Goal: Task Accomplishment & Management: Complete application form

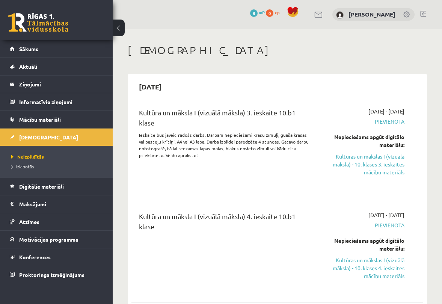
scroll to position [30, 0]
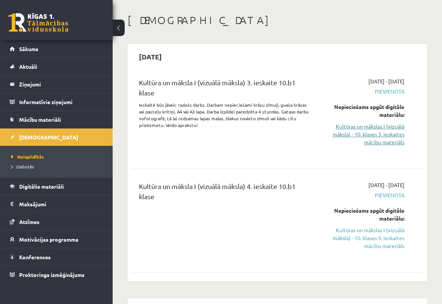
click at [349, 126] on link "Kultūras un mākslas I (vizuālā māksla) - 10. klases 3. ieskaites mācību materiā…" at bounding box center [364, 135] width 81 height 24
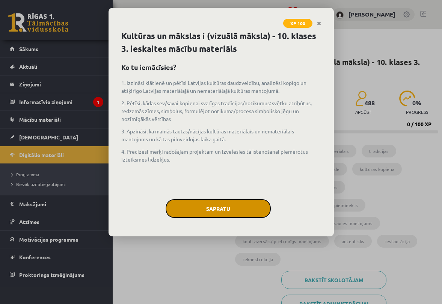
click at [233, 202] on button "Sapratu" at bounding box center [218, 208] width 105 height 19
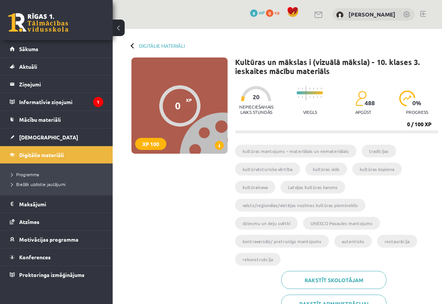
click at [264, 99] on div at bounding box center [256, 93] width 30 height 15
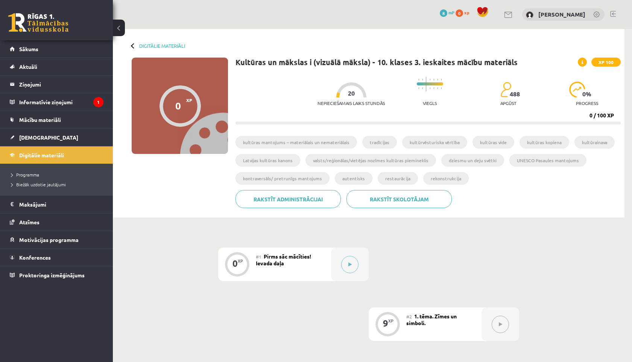
click at [169, 126] on div "0 XP XP 100" at bounding box center [180, 106] width 96 height 96
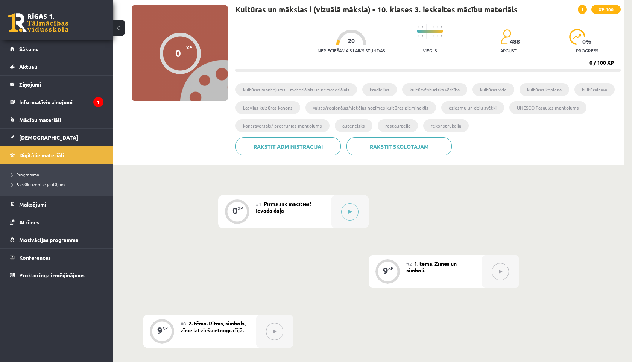
scroll to position [52, 0]
click at [242, 211] on div "0 XP" at bounding box center [237, 211] width 23 height 23
click at [352, 216] on button at bounding box center [349, 211] width 17 height 17
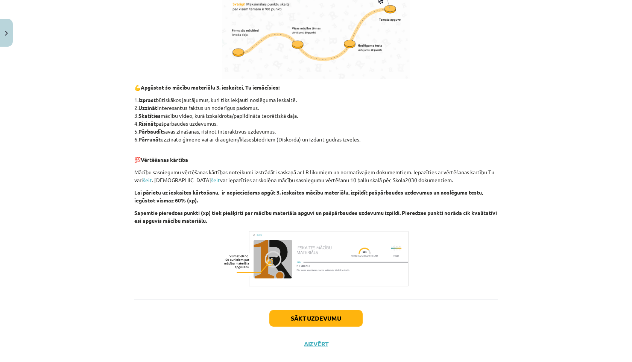
scroll to position [347, 0]
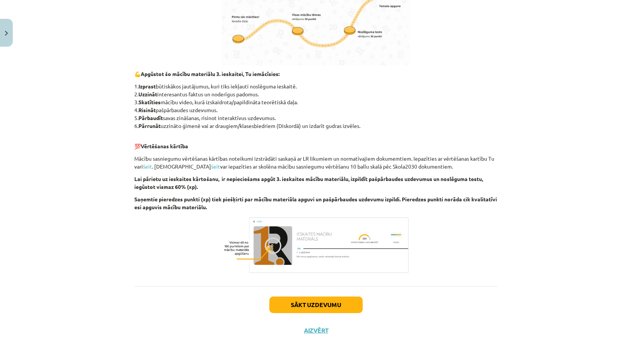
click at [304, 250] on img at bounding box center [316, 244] width 188 height 59
click at [284, 304] on button "Sākt uzdevumu" at bounding box center [315, 304] width 93 height 17
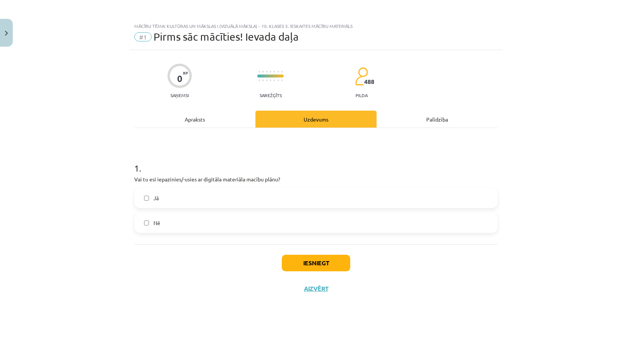
click at [285, 261] on button "Iesniegt" at bounding box center [316, 263] width 68 height 17
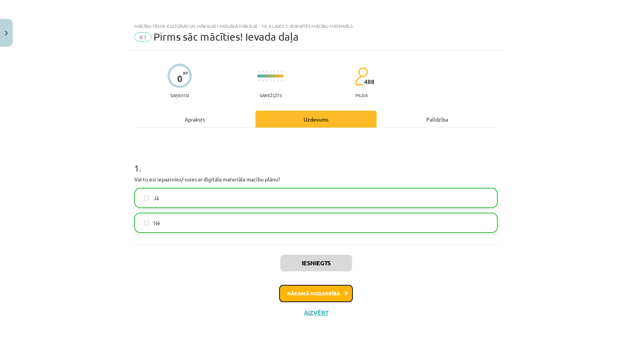
click at [298, 294] on button "Nākamā nodarbība" at bounding box center [316, 293] width 74 height 17
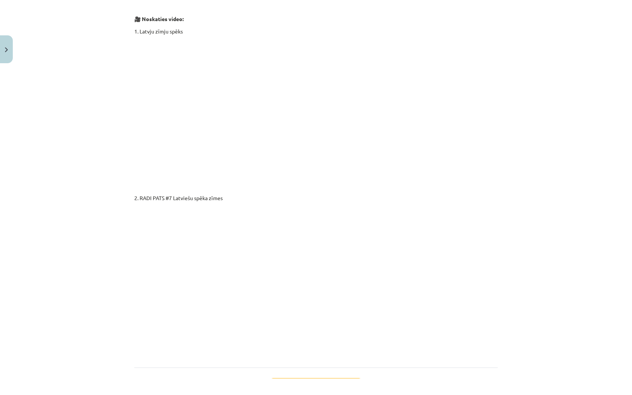
scroll to position [1182, 0]
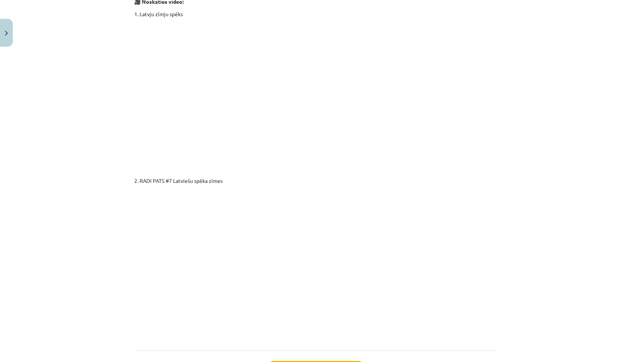
click at [125, 195] on div "Mācību tēma: Kultūras un mākslas i (vizuālā māksla) - 10. klases 3. ieskaites m…" at bounding box center [316, 181] width 632 height 362
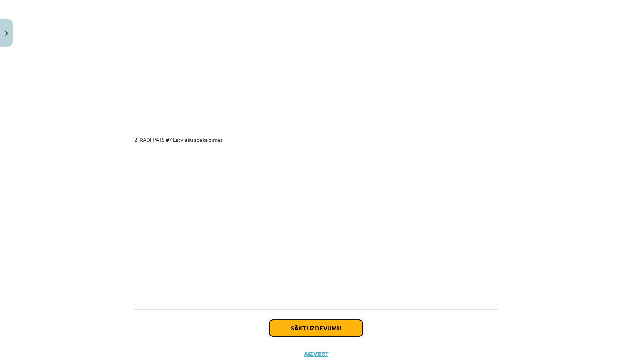
click at [325, 304] on button "Sākt uzdevumu" at bounding box center [315, 328] width 93 height 17
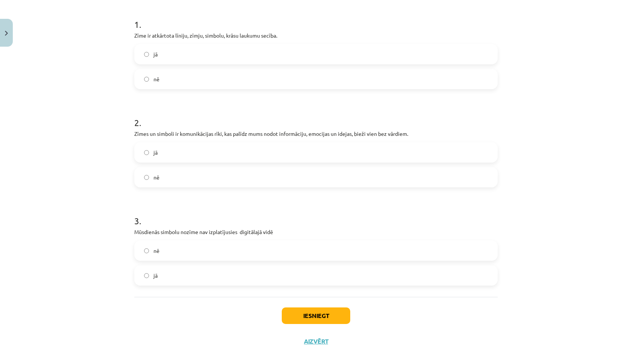
scroll to position [145, 0]
click at [303, 304] on button "Iesniegt" at bounding box center [316, 314] width 68 height 17
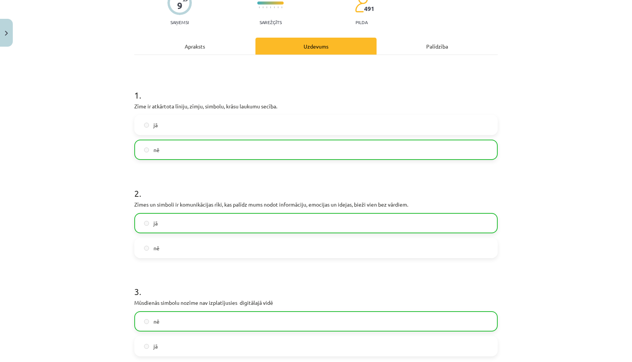
scroll to position [178, 0]
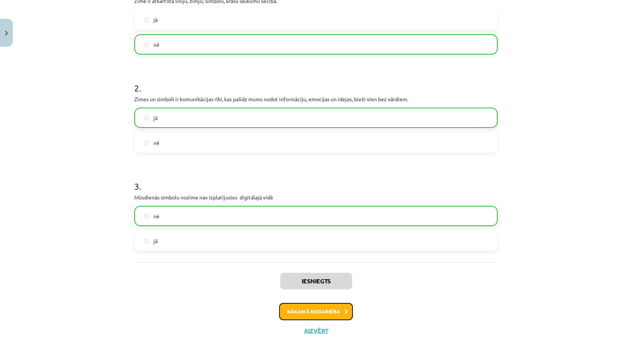
click at [293, 304] on button "Nākamā nodarbība" at bounding box center [316, 311] width 74 height 17
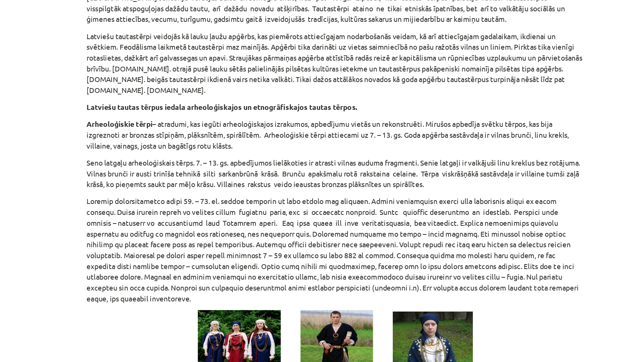
scroll to position [94, 0]
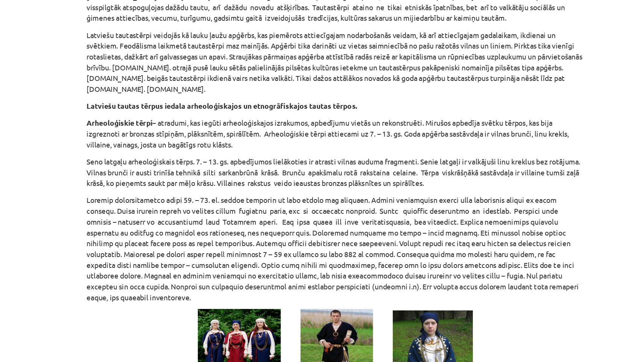
click at [74, 201] on div "Mācību tēma: Kultūras un mākslas i (vizuālā māksla) - 10. klases 3. ieskaites m…" at bounding box center [316, 181] width 632 height 362
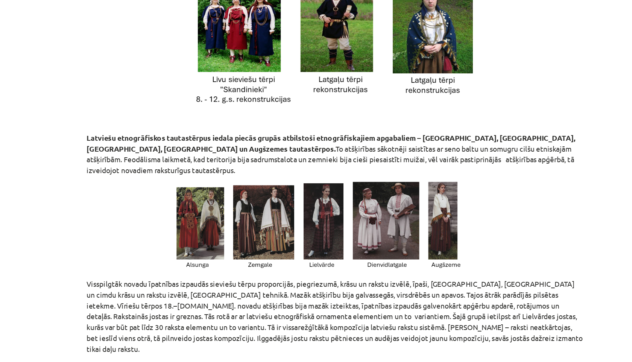
scroll to position [332, 0]
click at [227, 215] on img at bounding box center [316, 221] width 232 height 66
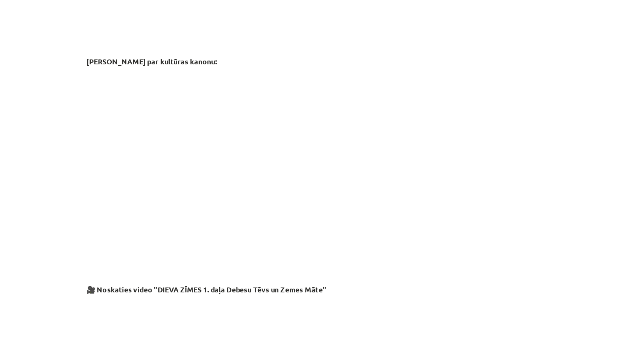
scroll to position [1176, 0]
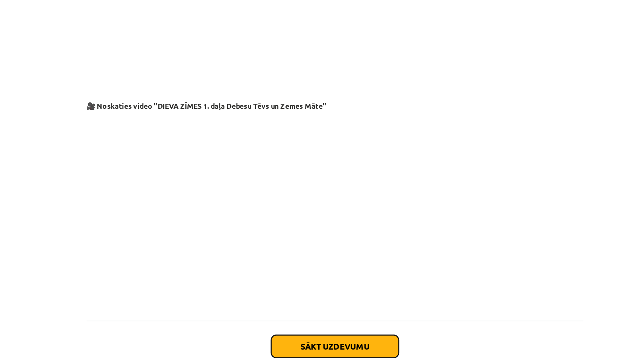
click at [276, 304] on button "Sākt uzdevumu" at bounding box center [315, 327] width 93 height 17
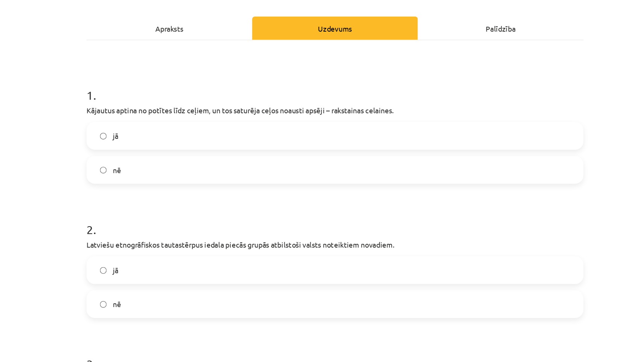
scroll to position [155, 0]
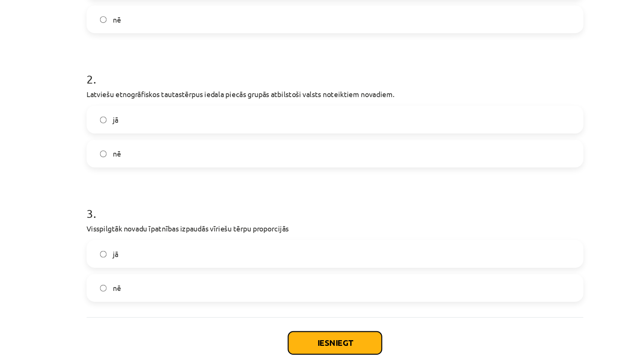
click at [299, 303] on button "Iesniegt" at bounding box center [316, 304] width 68 height 17
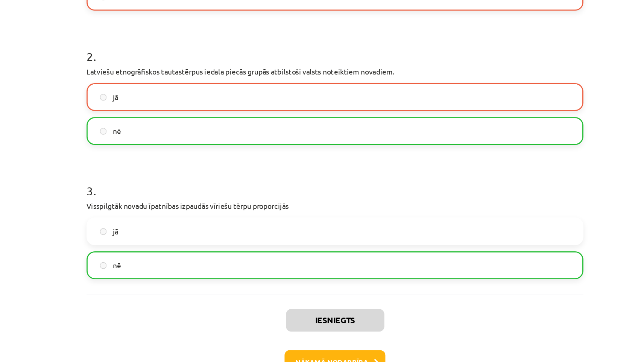
scroll to position [178, 0]
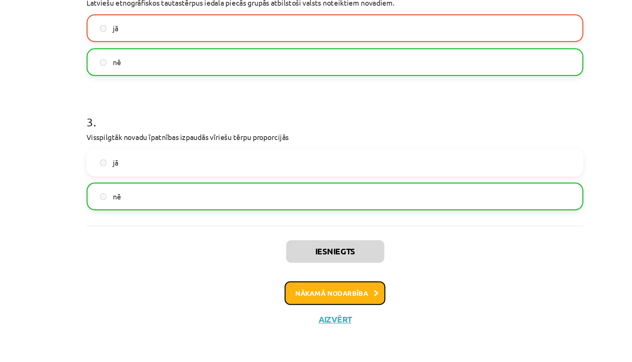
click at [284, 304] on button "Nākamā nodarbība" at bounding box center [316, 311] width 74 height 17
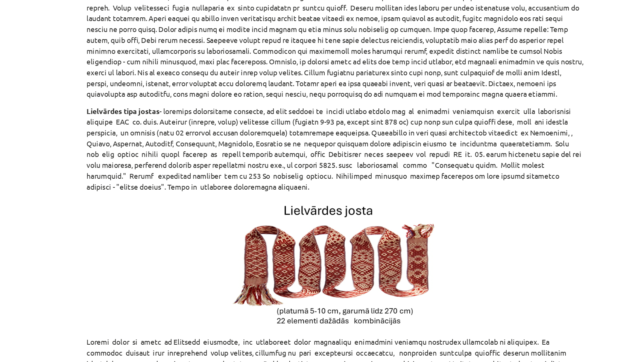
scroll to position [0, 0]
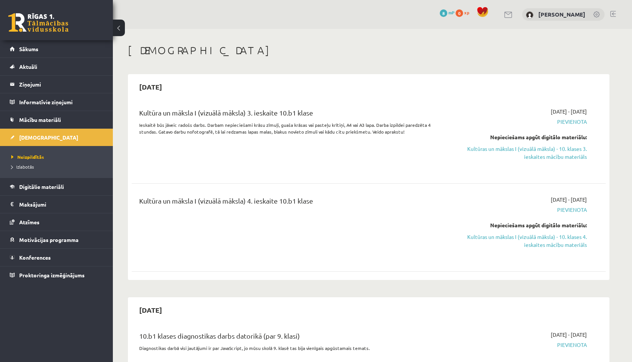
scroll to position [30, 0]
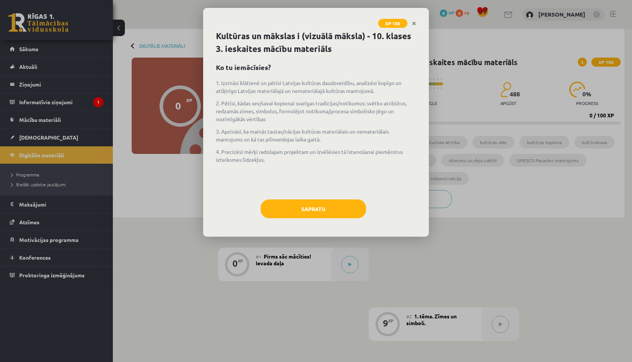
scroll to position [52, 0]
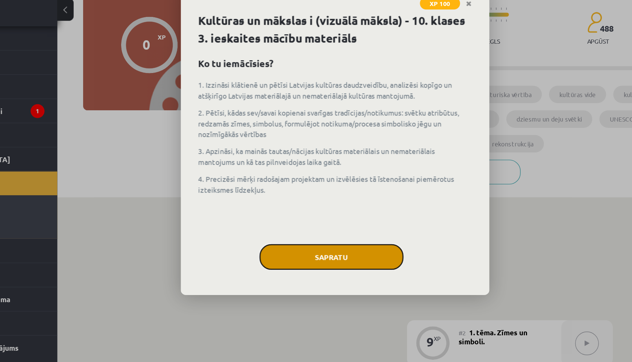
click at [280, 204] on button "Sapratu" at bounding box center [313, 208] width 105 height 19
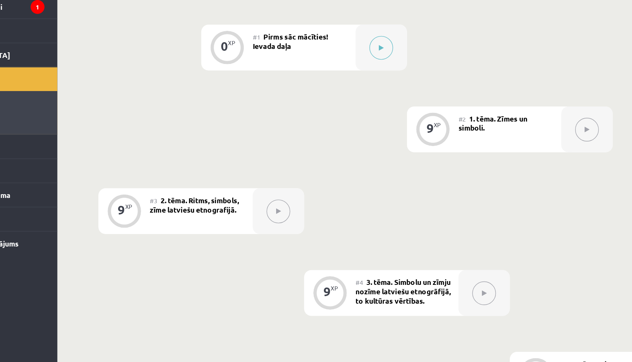
scroll to position [134, 0]
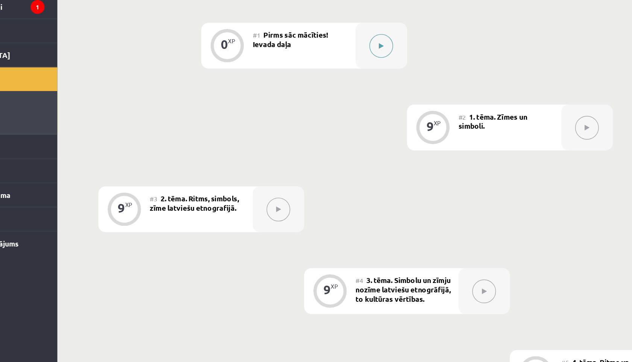
click at [345, 133] on button at bounding box center [349, 130] width 17 height 17
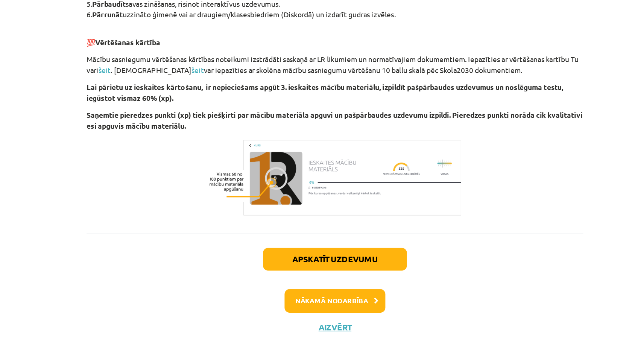
scroll to position [370, 0]
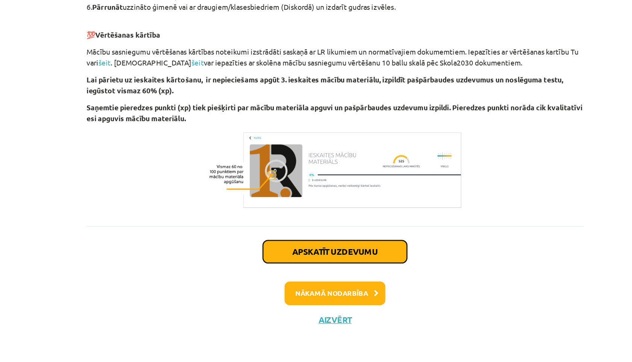
click at [279, 282] on button "Apskatīt uzdevumu" at bounding box center [315, 281] width 105 height 17
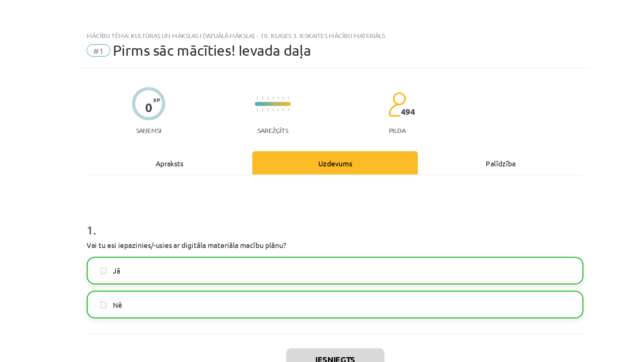
click at [144, 198] on label "Jā" at bounding box center [316, 197] width 362 height 19
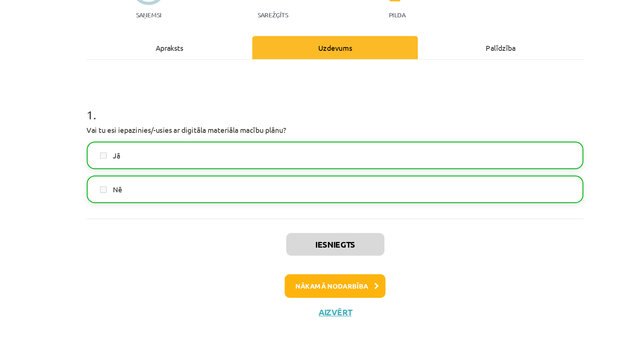
click at [319, 294] on button "Nākamā nodarbība" at bounding box center [316, 293] width 74 height 17
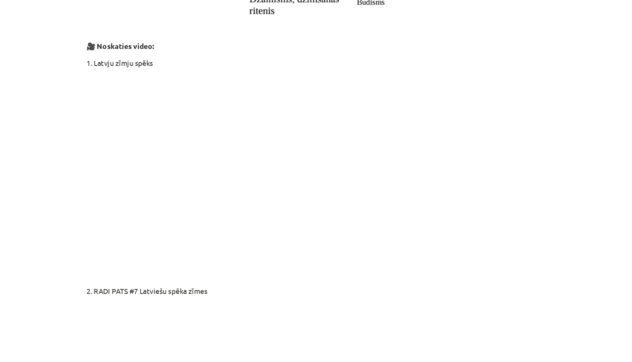
scroll to position [1247, 0]
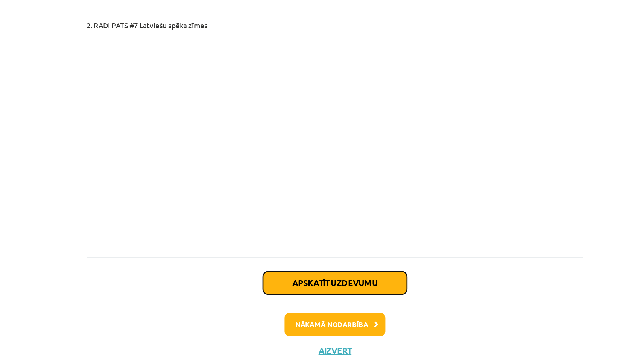
click at [314, 295] on button "Apskatīt uzdevumu" at bounding box center [315, 303] width 105 height 17
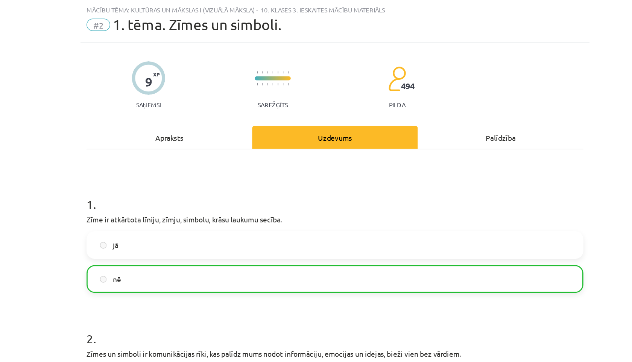
scroll to position [178, 0]
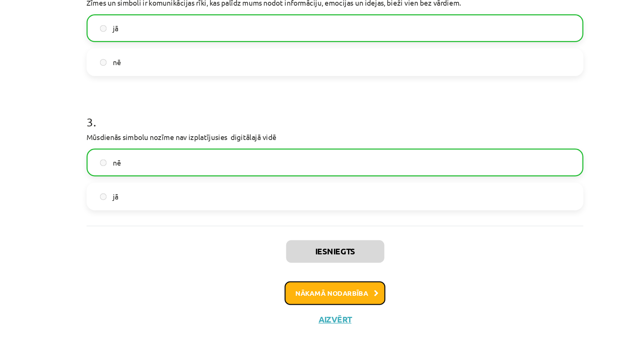
click at [292, 311] on button "Nākamā nodarbība" at bounding box center [316, 311] width 74 height 17
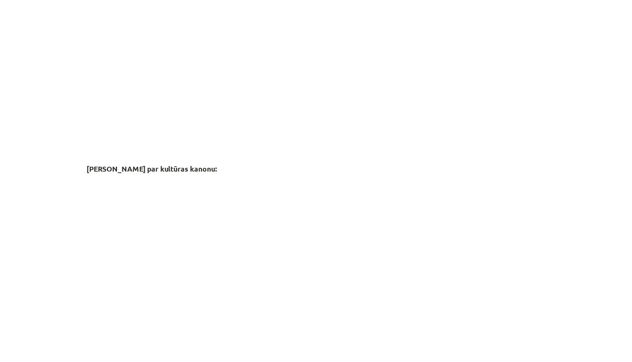
scroll to position [1200, 0]
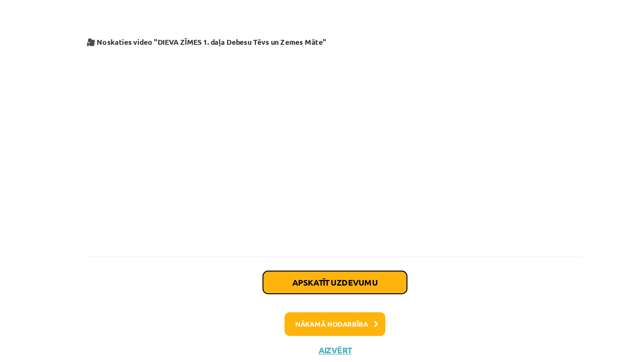
click at [303, 295] on button "Apskatīt uzdevumu" at bounding box center [315, 303] width 105 height 17
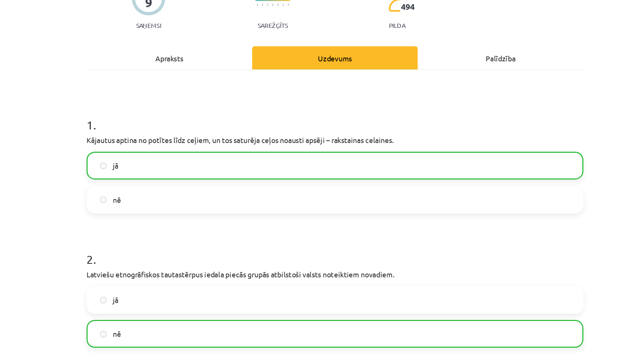
scroll to position [178, 0]
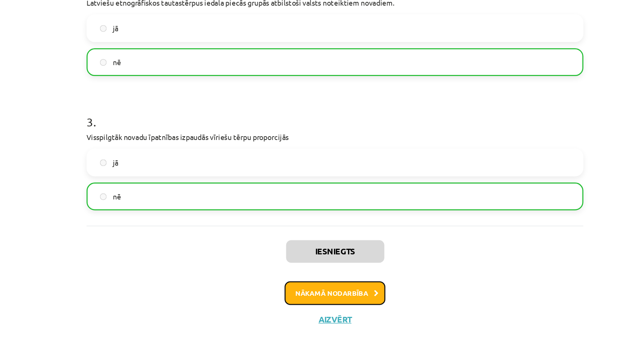
click at [293, 314] on button "Nākamā nodarbība" at bounding box center [316, 311] width 74 height 17
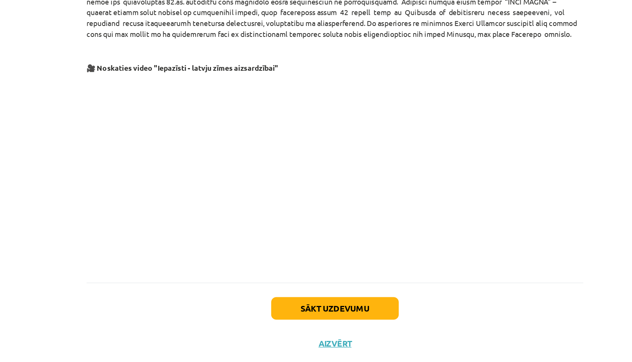
scroll to position [346, 0]
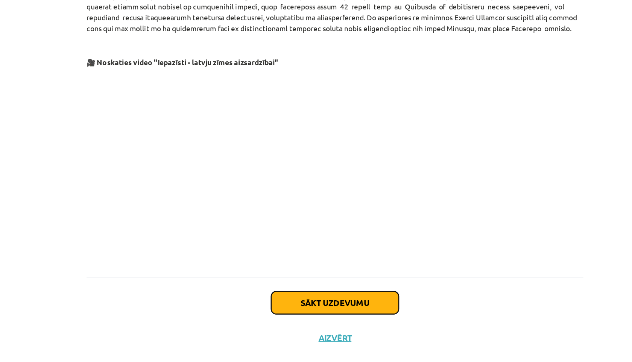
click at [294, 300] on button "Sākt uzdevumu" at bounding box center [315, 304] width 93 height 17
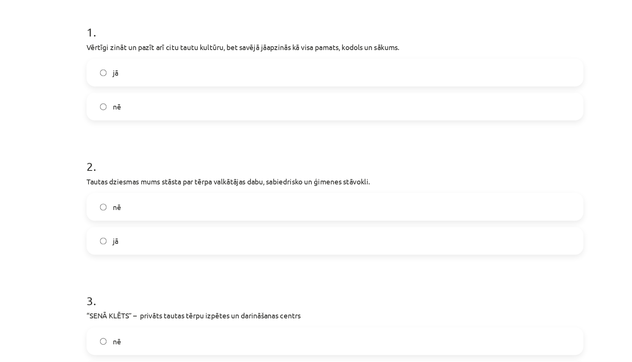
scroll to position [167, 0]
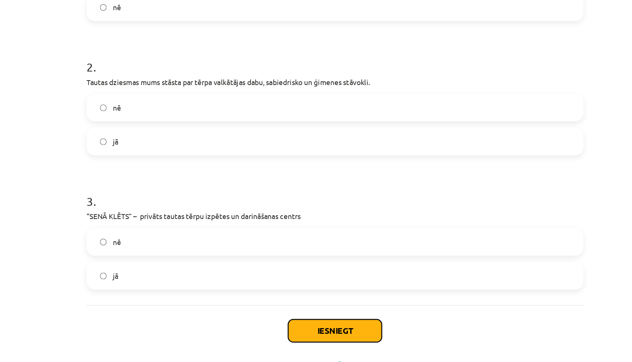
click at [308, 308] on button "Iesniegt" at bounding box center [316, 304] width 68 height 17
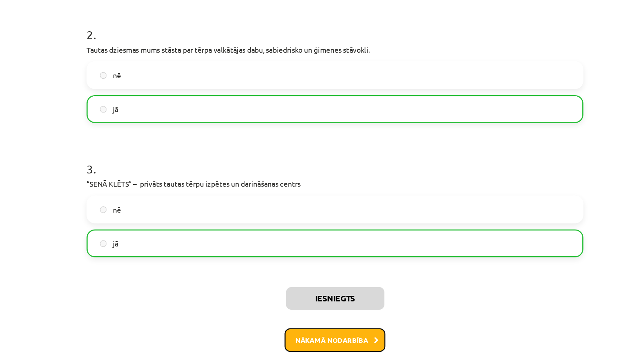
click at [308, 308] on button "Nākamā nodarbība" at bounding box center [316, 311] width 74 height 17
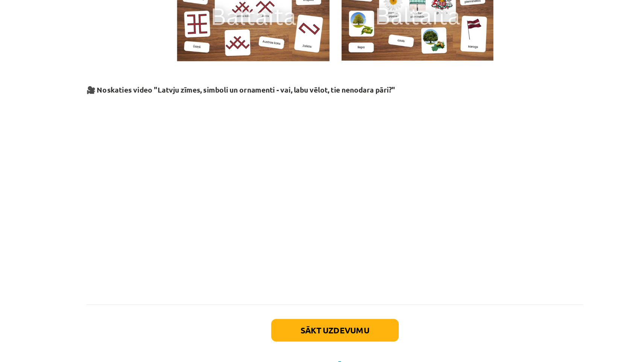
scroll to position [626, 0]
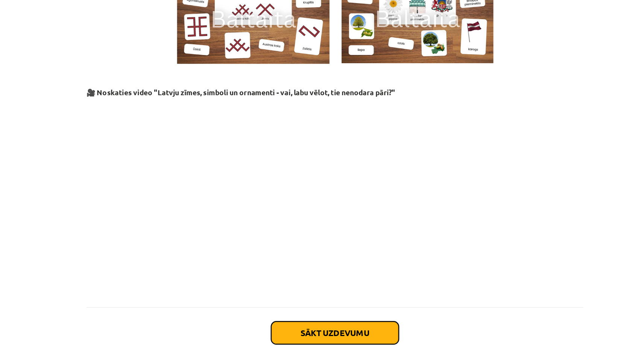
click at [295, 333] on button "Sākt uzdevumu" at bounding box center [315, 340] width 93 height 17
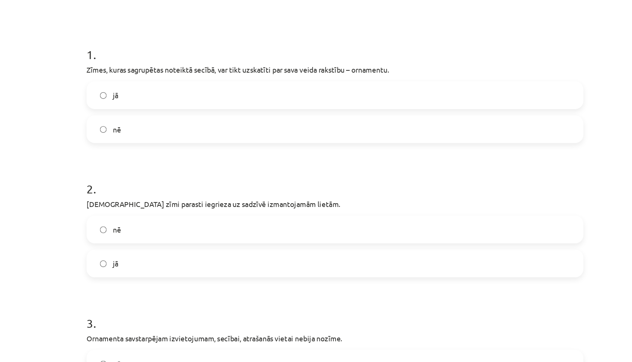
scroll to position [155, 0]
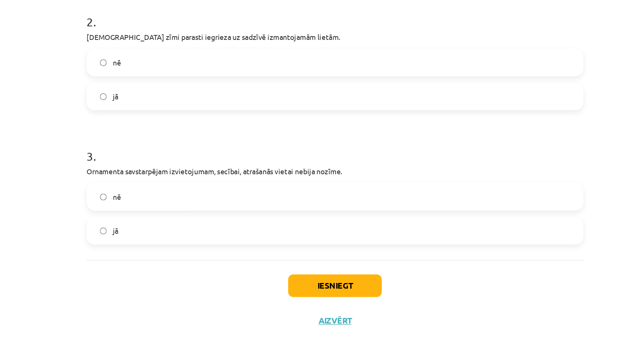
click at [293, 302] on button "Iesniegt" at bounding box center [316, 304] width 68 height 17
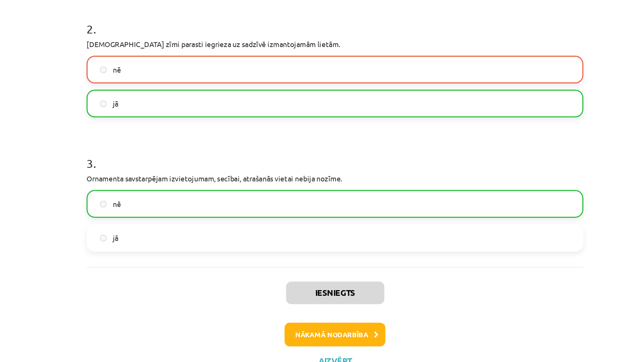
scroll to position [178, 0]
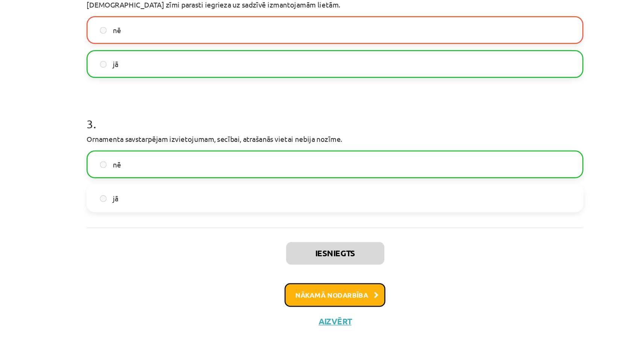
click at [306, 306] on button "Nākamā nodarbība" at bounding box center [316, 311] width 74 height 17
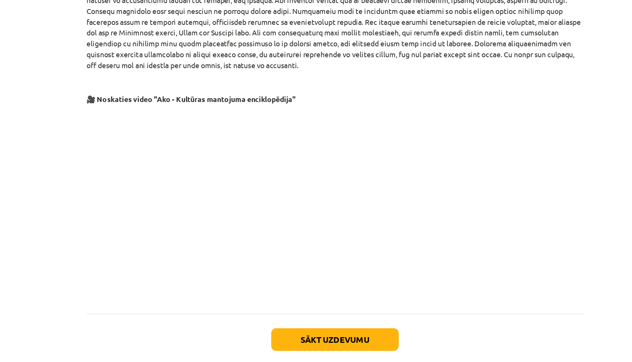
scroll to position [1394, 0]
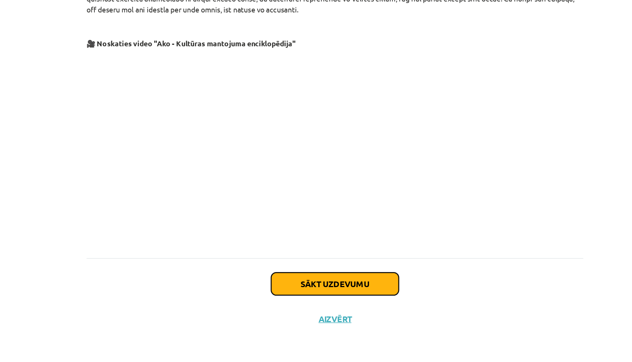
click at [286, 304] on button "Sākt uzdevumu" at bounding box center [315, 304] width 93 height 17
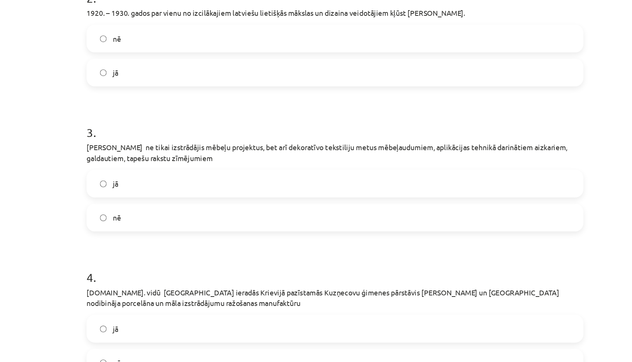
scroll to position [288, 0]
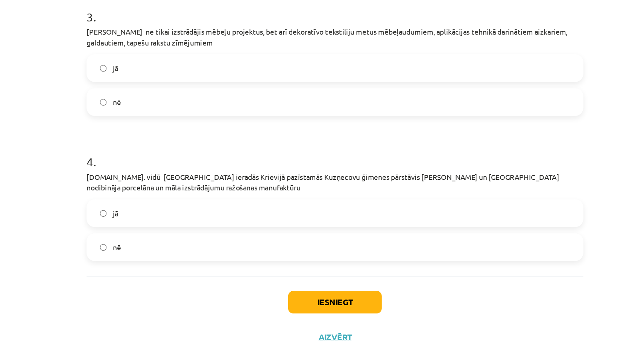
click at [147, 242] on label "jā" at bounding box center [316, 239] width 362 height 19
click at [291, 308] on button "Iesniegt" at bounding box center [316, 304] width 68 height 17
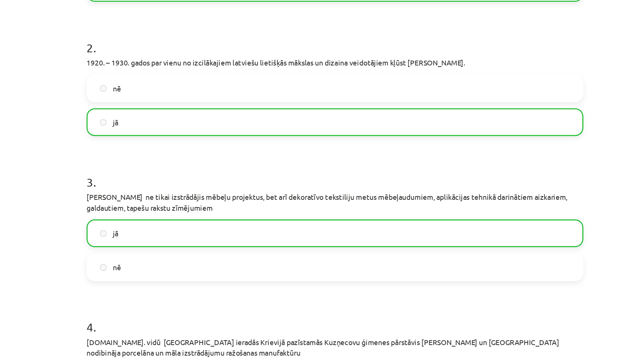
scroll to position [312, 0]
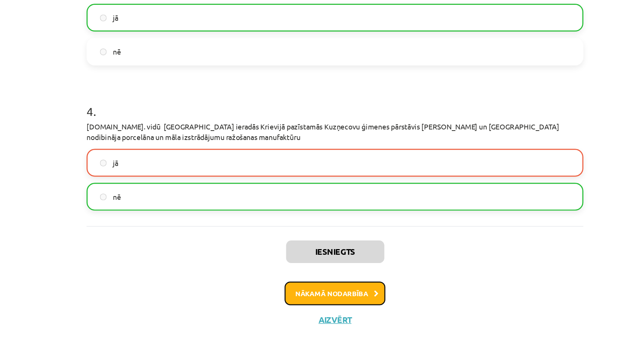
click at [300, 315] on button "Nākamā nodarbība" at bounding box center [316, 311] width 74 height 17
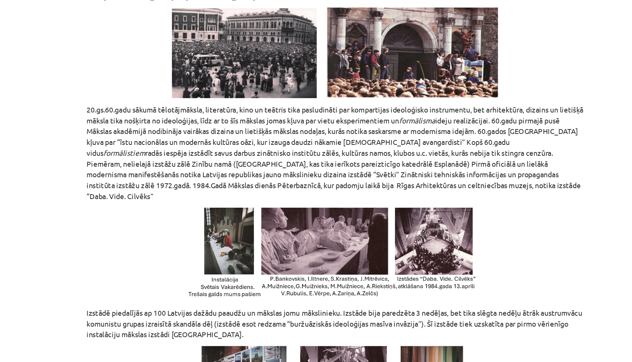
scroll to position [182, 0]
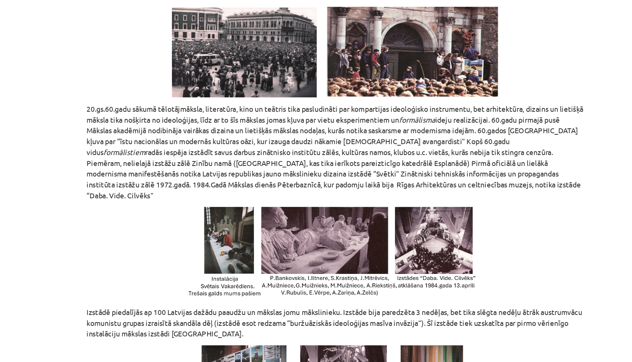
click at [232, 173] on img at bounding box center [316, 185] width 224 height 68
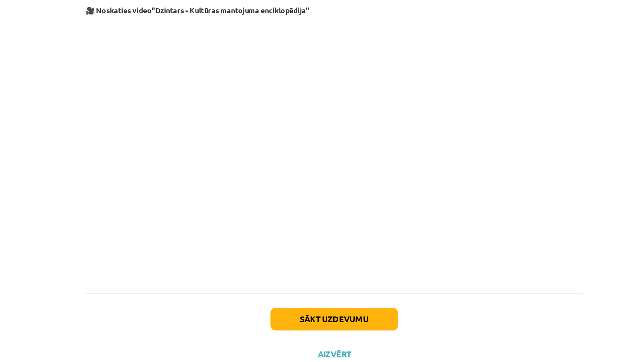
scroll to position [930, 0]
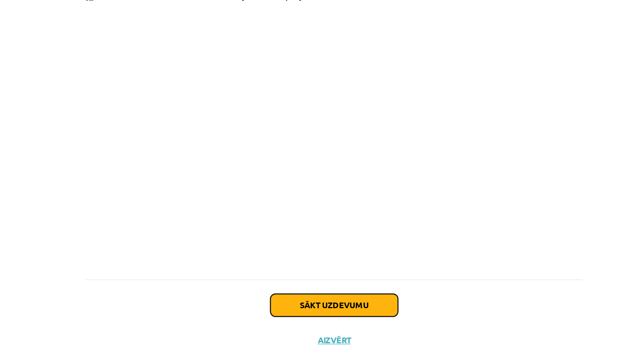
click at [286, 312] on button "Sākt uzdevumu" at bounding box center [315, 320] width 93 height 17
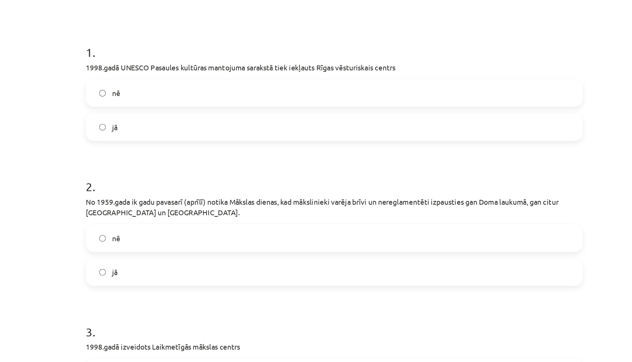
scroll to position [162, 0]
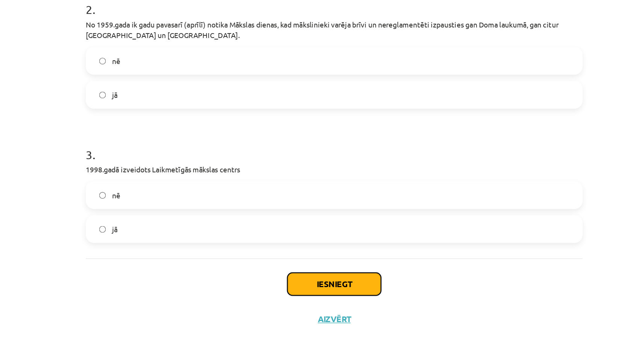
click at [295, 305] on button "Iesniegt" at bounding box center [316, 304] width 68 height 17
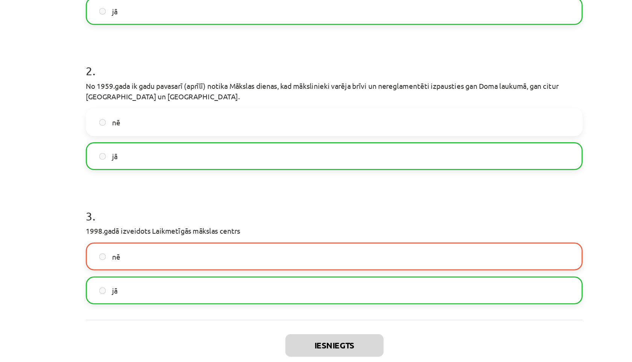
scroll to position [186, 0]
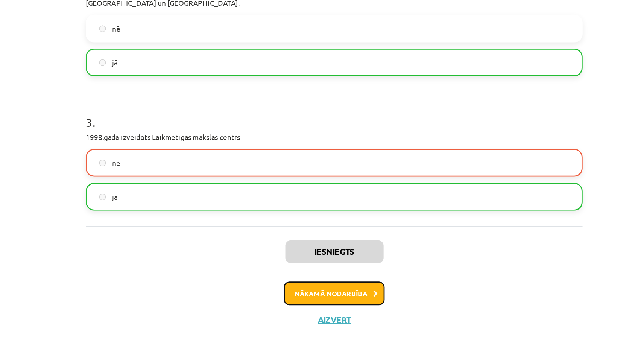
click at [305, 312] on button "Nākamā nodarbība" at bounding box center [316, 311] width 74 height 17
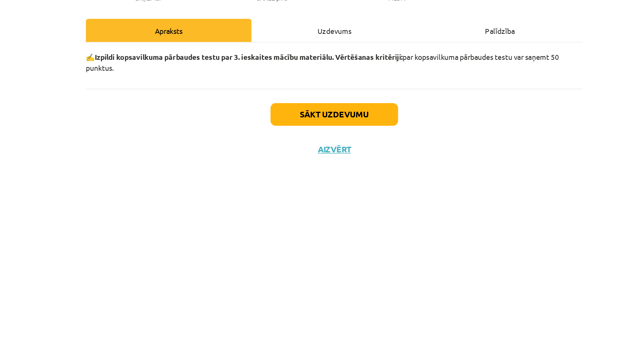
scroll to position [0, 0]
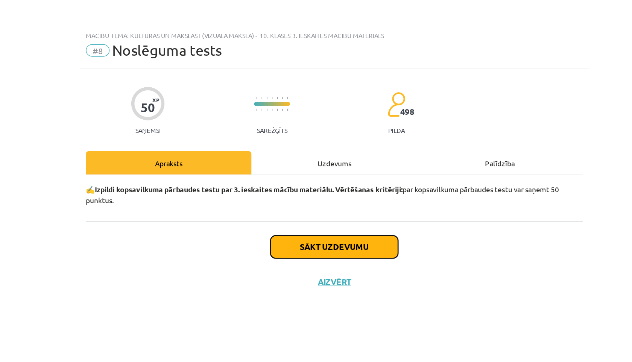
click at [317, 178] on button "Sākt uzdevumu" at bounding box center [315, 180] width 93 height 17
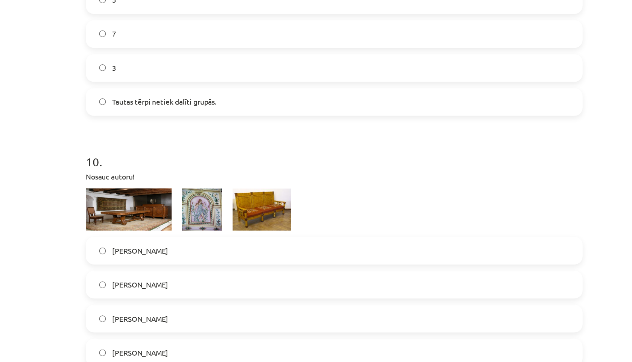
scroll to position [1664, 0]
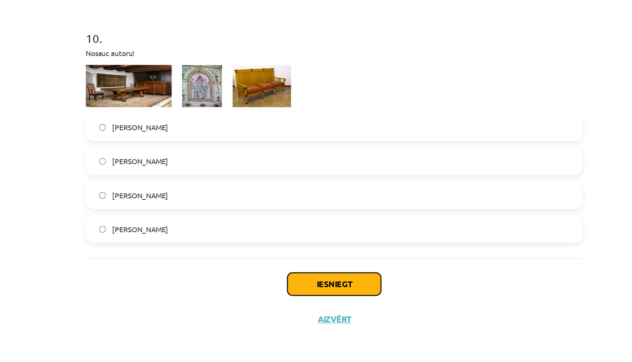
click at [340, 306] on button "Iesniegt" at bounding box center [316, 304] width 68 height 17
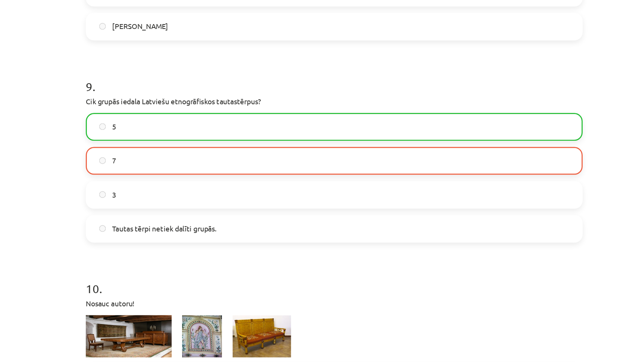
scroll to position [1688, 0]
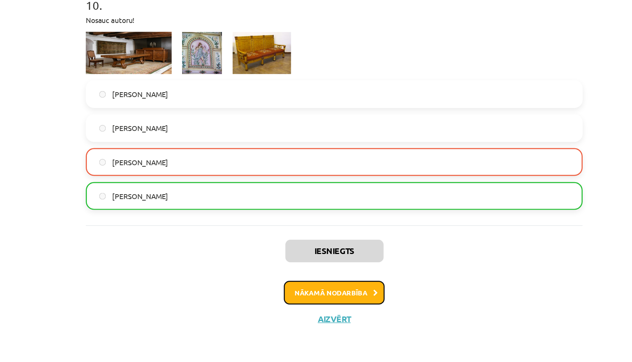
click at [295, 311] on button "Nākamā nodarbība" at bounding box center [316, 310] width 74 height 17
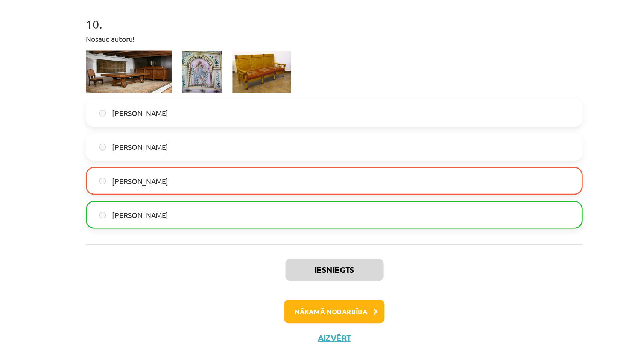
scroll to position [0, 0]
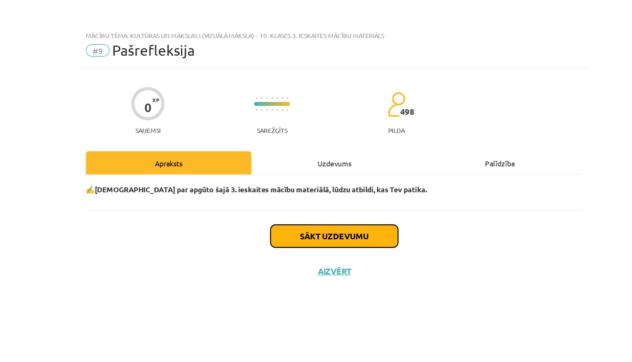
click at [303, 169] on button "Sākt uzdevumu" at bounding box center [315, 172] width 93 height 17
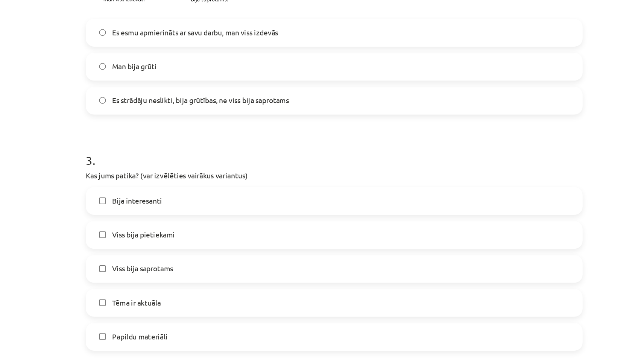
scroll to position [406, 0]
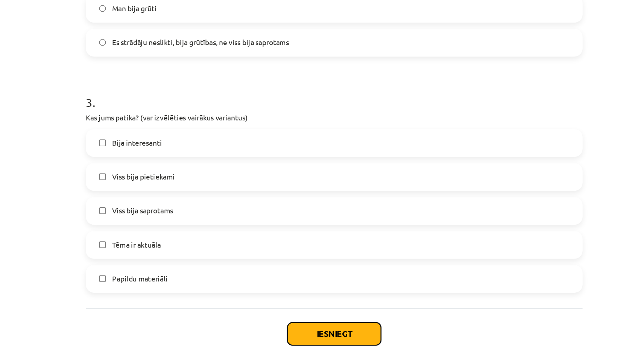
click at [298, 301] on button "Iesniegt" at bounding box center [316, 305] width 68 height 17
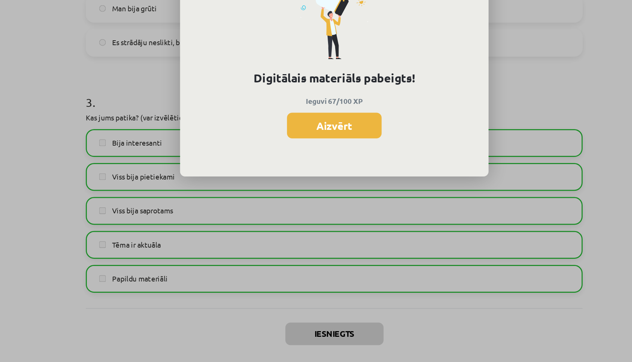
scroll to position [134, 0]
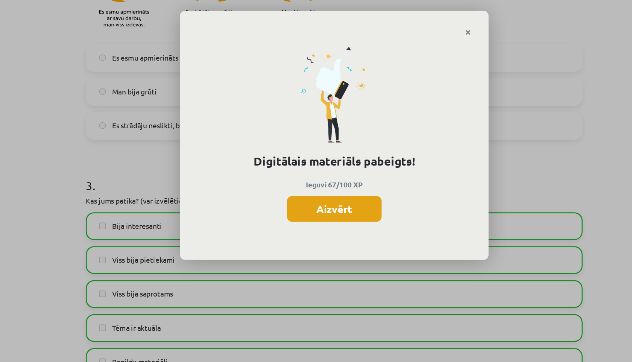
click at [312, 155] on button "Aizvērt" at bounding box center [315, 152] width 69 height 19
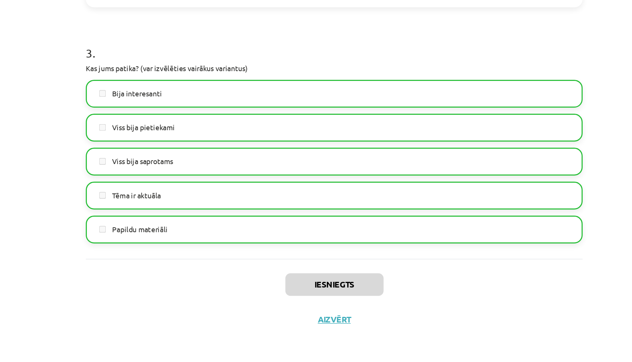
scroll to position [545, 0]
click at [312, 330] on button "Aizvērt" at bounding box center [316, 331] width 29 height 8
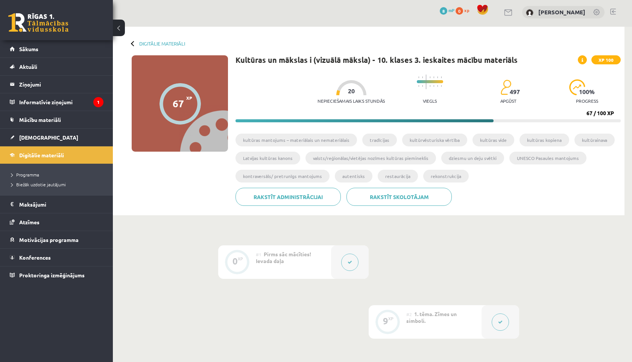
scroll to position [0, 0]
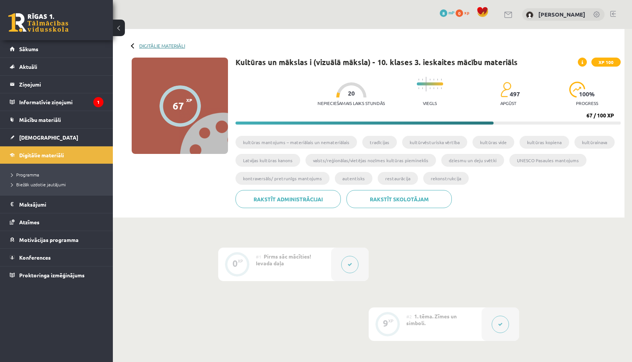
click at [170, 45] on link "Digitālie materiāli" at bounding box center [162, 46] width 46 height 6
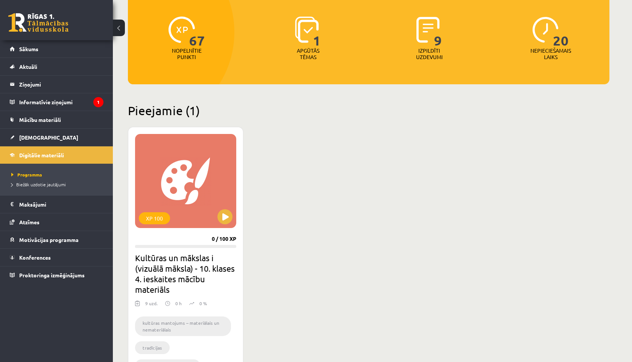
scroll to position [88, 0]
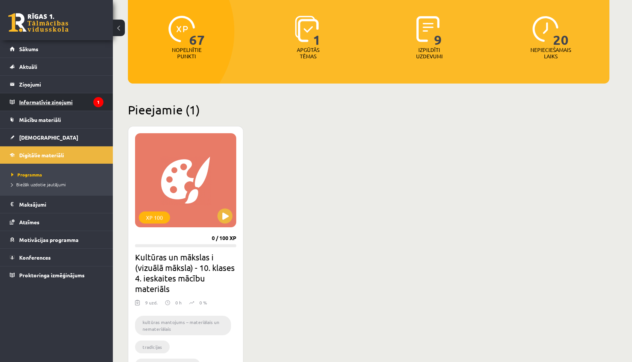
click at [60, 103] on legend "Informatīvie ziņojumi 1" at bounding box center [61, 101] width 84 height 17
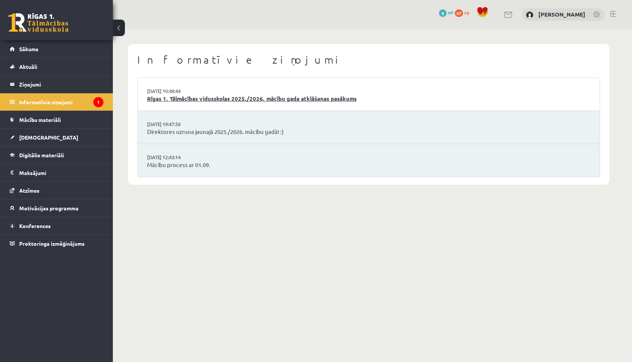
click at [233, 101] on link "Rīgas 1. Tālmācības vidusskolas 2025./2026. mācību gada atklāšanas pasākums" at bounding box center [368, 98] width 443 height 9
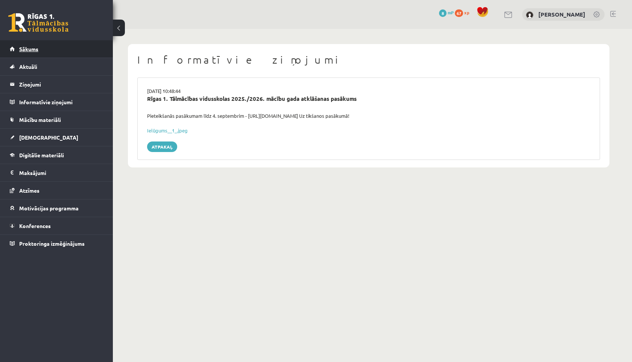
click at [94, 45] on link "Sākums" at bounding box center [57, 48] width 94 height 17
